Goal: Information Seeking & Learning: Find specific fact

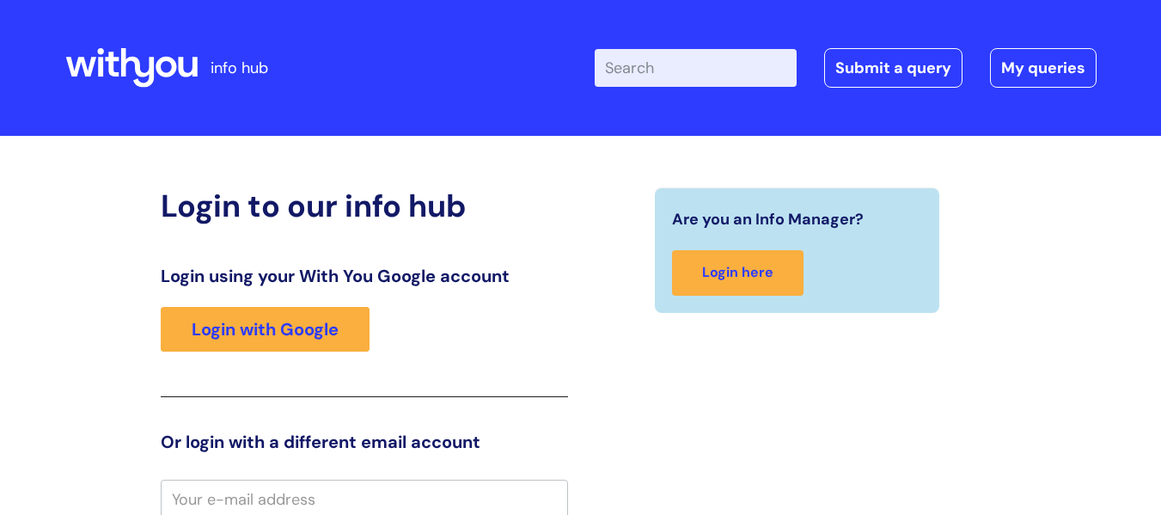
scroll to position [5, 0]
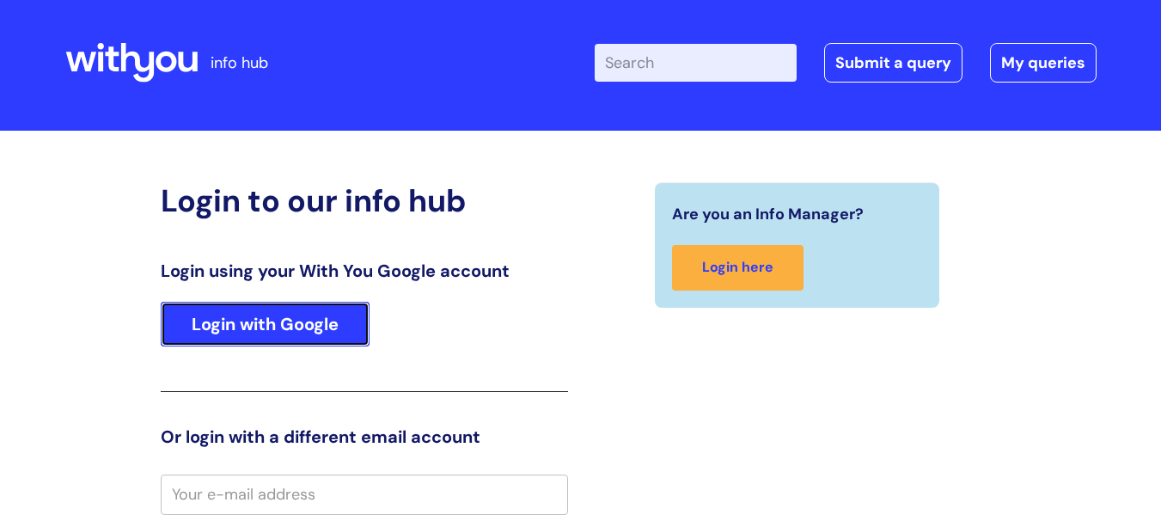
click at [304, 326] on link "Login with Google" at bounding box center [265, 324] width 209 height 45
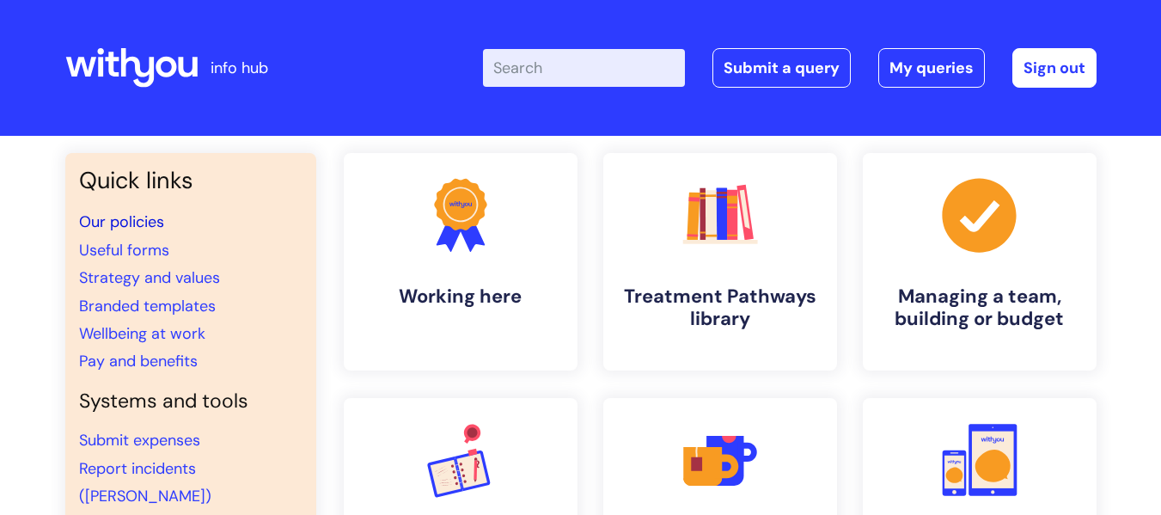
click at [131, 229] on link "Our policies" at bounding box center [121, 221] width 85 height 21
click at [183, 330] on link "Wellbeing at work" at bounding box center [142, 333] width 126 height 21
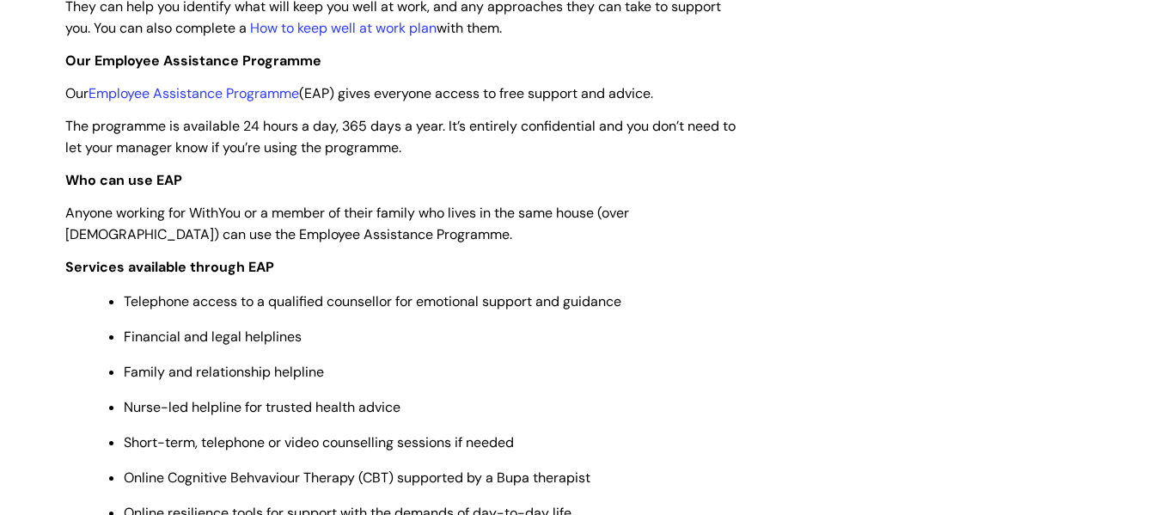
scroll to position [601, 0]
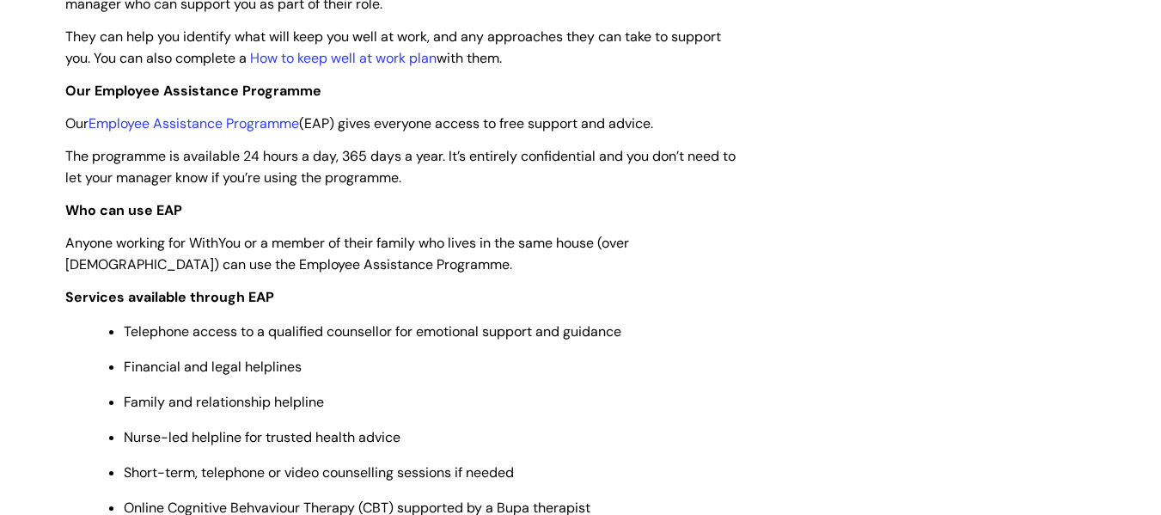
drag, startPoint x: 235, startPoint y: 120, endPoint x: 927, endPoint y: 242, distance: 702.4
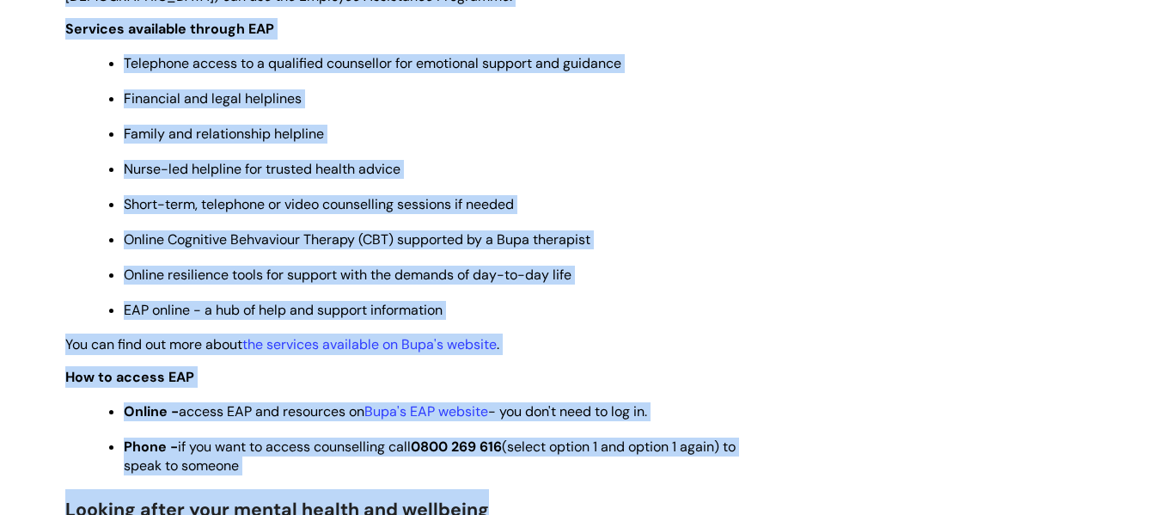
scroll to position [952, 0]
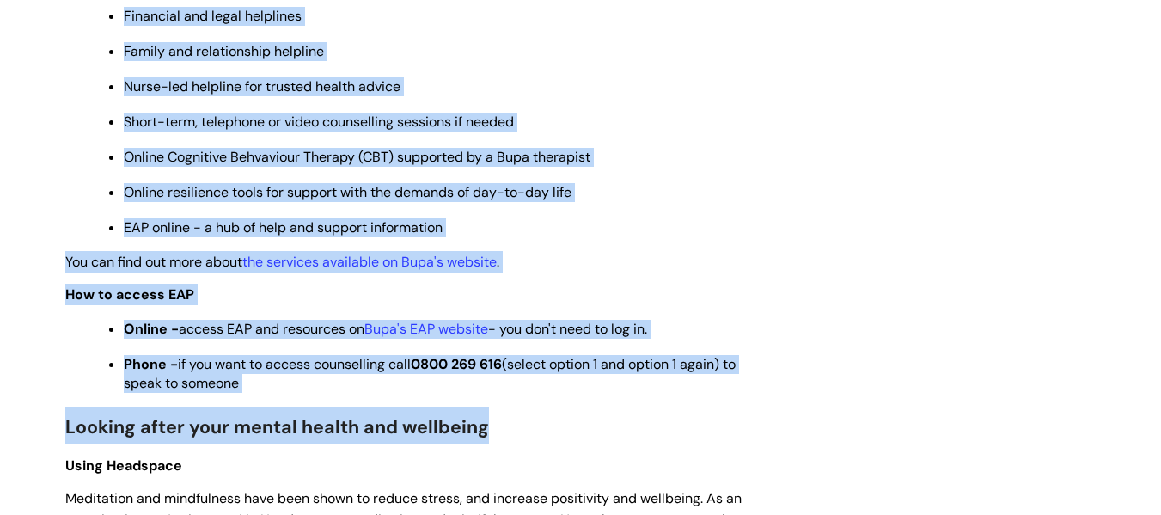
drag, startPoint x: 68, startPoint y: 87, endPoint x: 715, endPoint y: 382, distance: 711.4
copy div "Our Employee Assistance Programme Our Employee Assistance Programme (EAP) gives…"
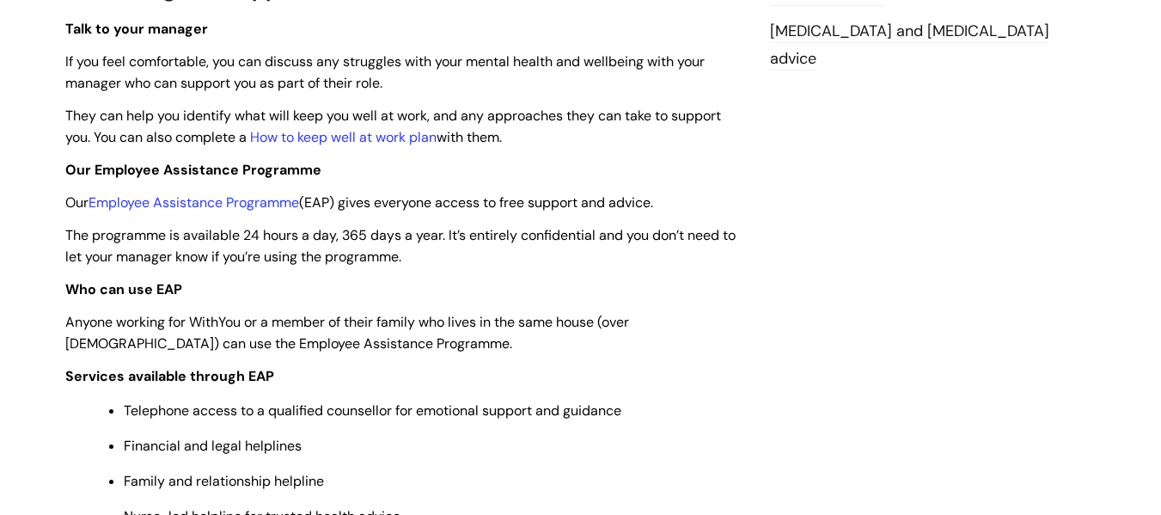
scroll to position [351, 0]
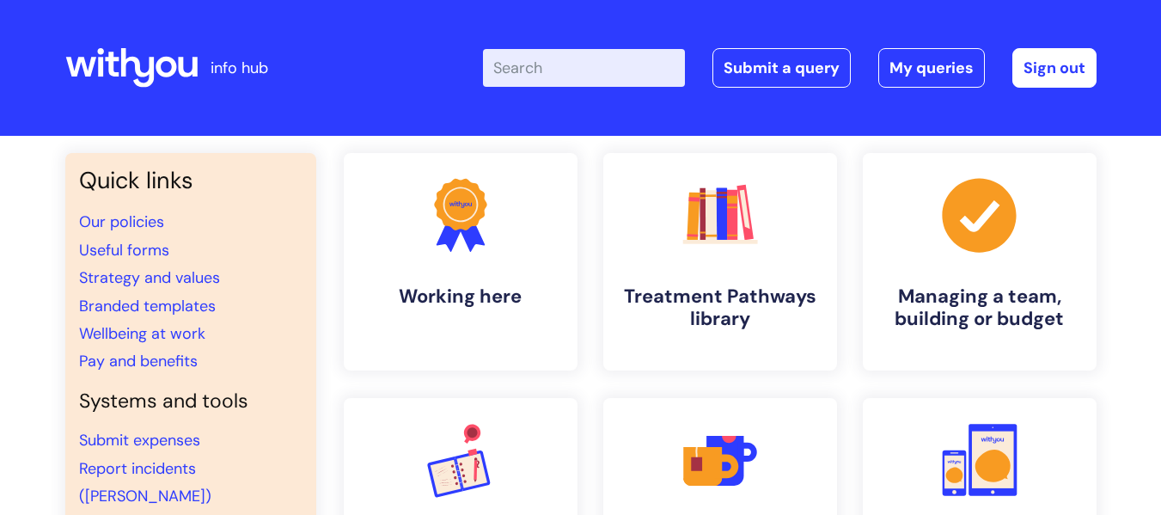
click at [522, 71] on input "Enter your search term here..." at bounding box center [584, 68] width 202 height 38
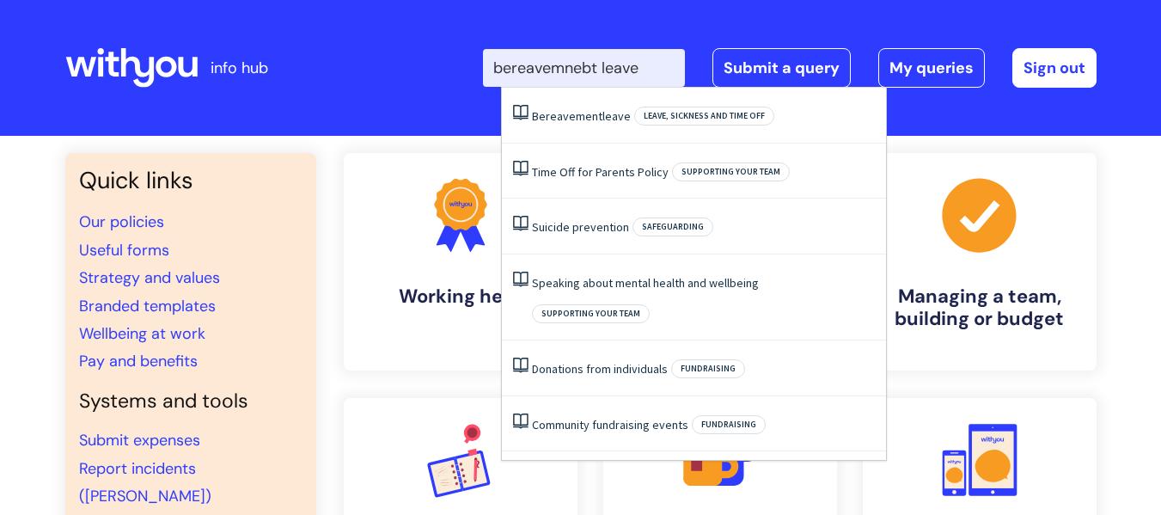
type input "bereavemnebt leave"
click button "Search" at bounding box center [0, 0] width 0 height 0
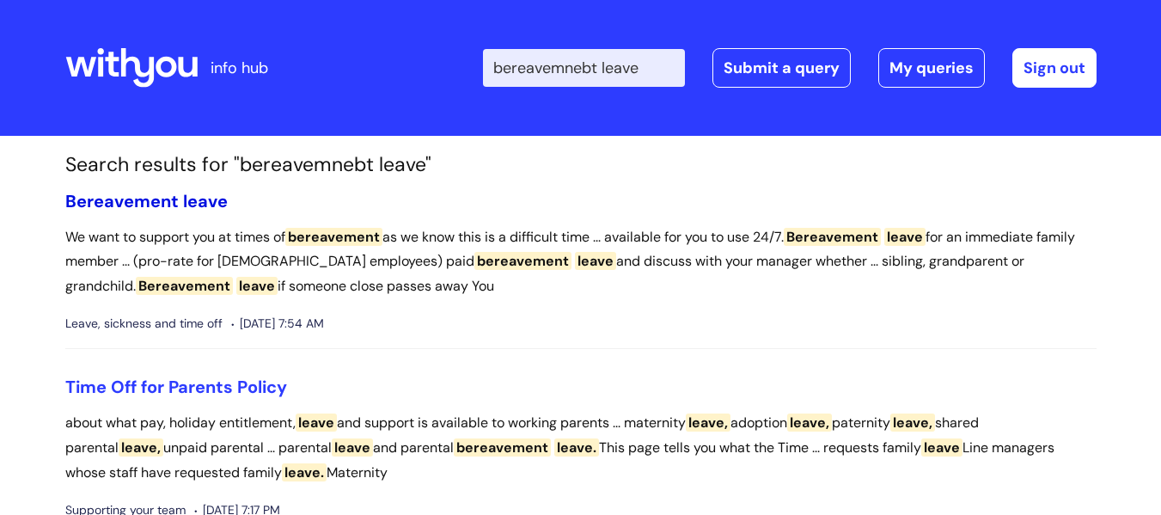
click at [201, 205] on span "leave" at bounding box center [205, 201] width 45 height 22
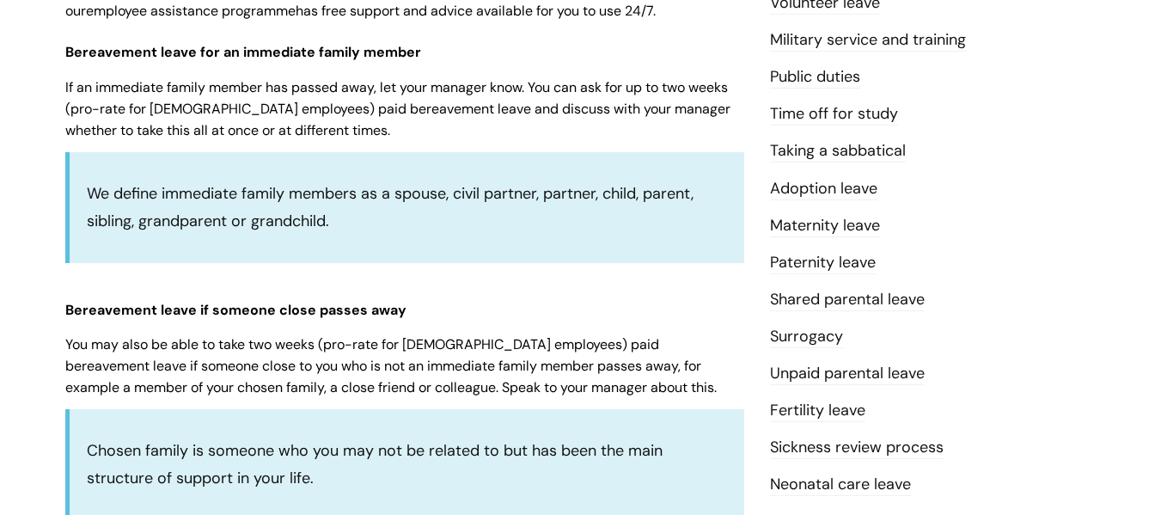
scroll to position [516, 0]
